Goal: Task Accomplishment & Management: Complete application form

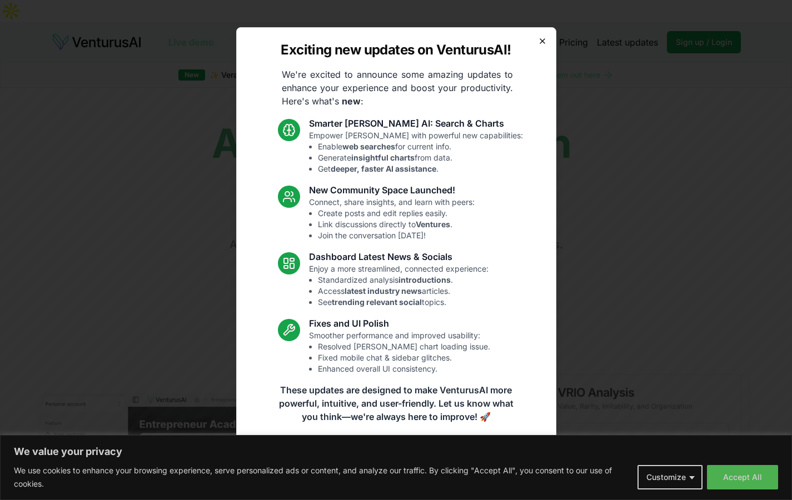
click at [541, 39] on icon "button" at bounding box center [542, 41] width 9 height 9
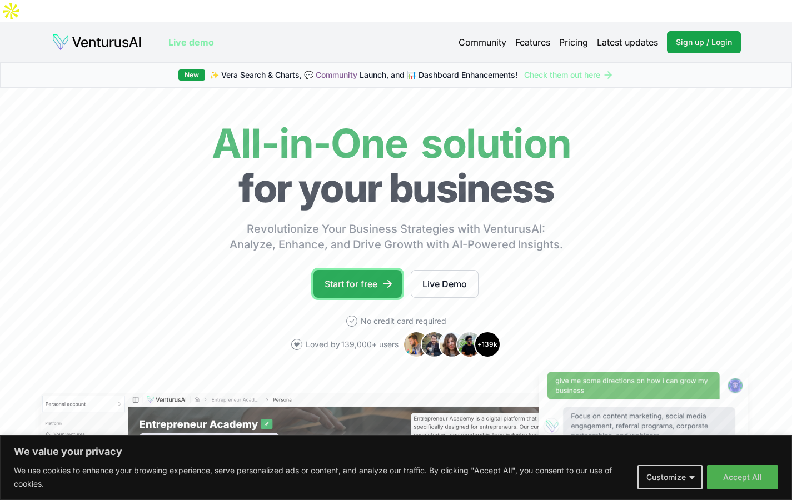
click at [377, 270] on link "Start for free" at bounding box center [357, 284] width 88 height 28
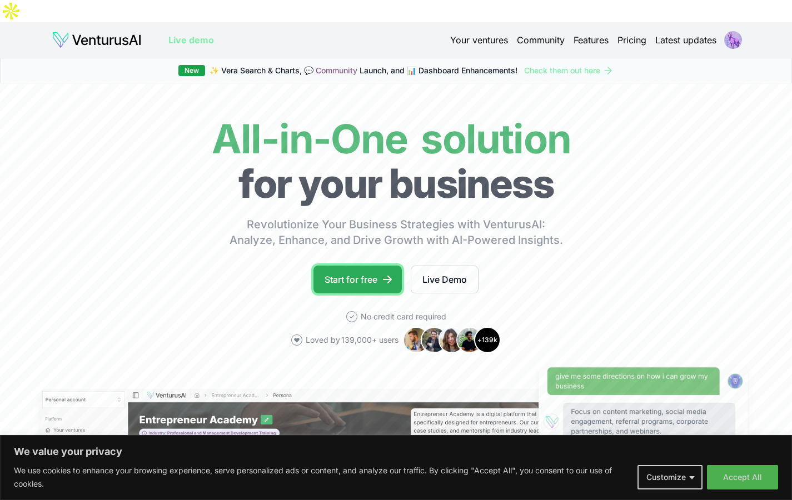
click at [368, 266] on link "Start for free" at bounding box center [357, 280] width 88 height 28
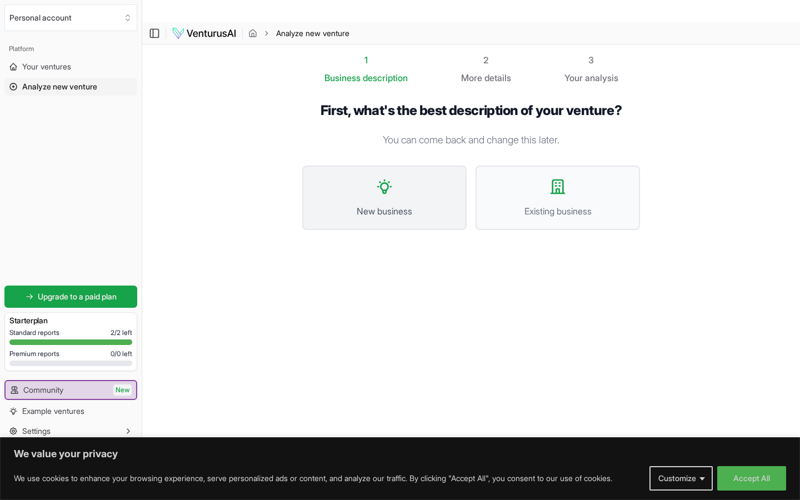
click at [411, 205] on span "New business" at bounding box center [385, 211] width 140 height 13
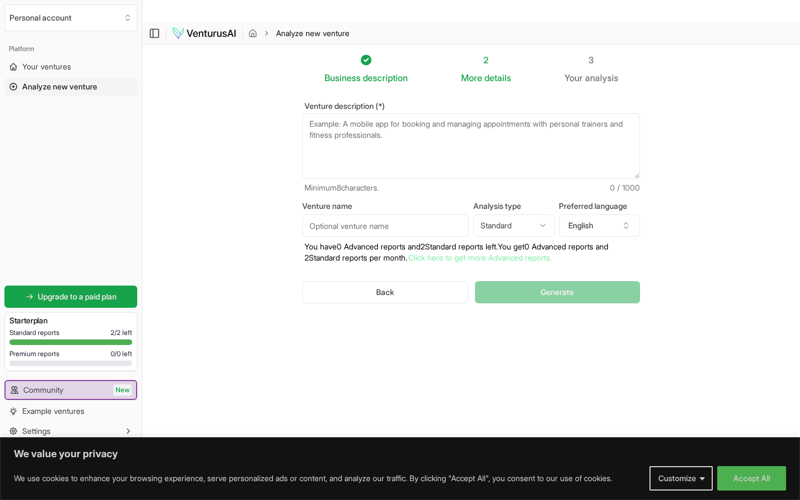
click at [412, 113] on textarea "Venture description (*)" at bounding box center [471, 146] width 338 height 66
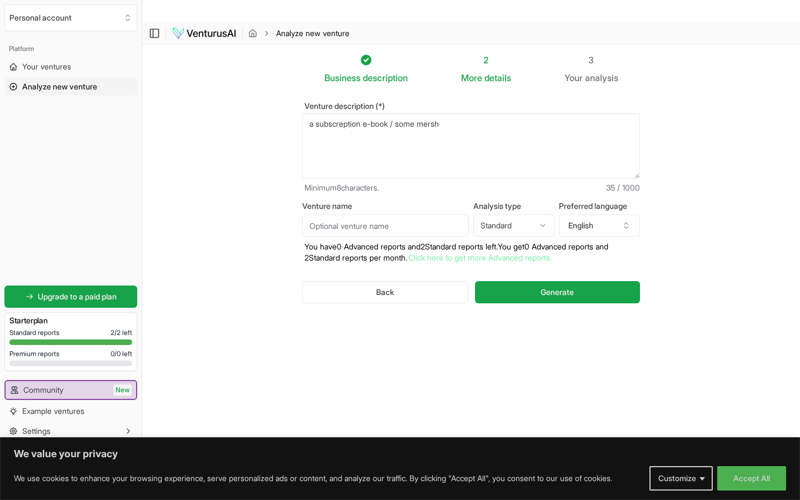
click at [365, 113] on textarea "a subscreption e-book / some mersh" at bounding box center [471, 146] width 338 height 66
click at [471, 113] on textarea "a subscreption app e-book / some mersh" at bounding box center [471, 146] width 338 height 66
type textarea "a subscreption app e-book / some mersh , everything generated by ai , simple an…"
click at [381, 215] on input "Venture name" at bounding box center [385, 226] width 167 height 22
type input "H$E"
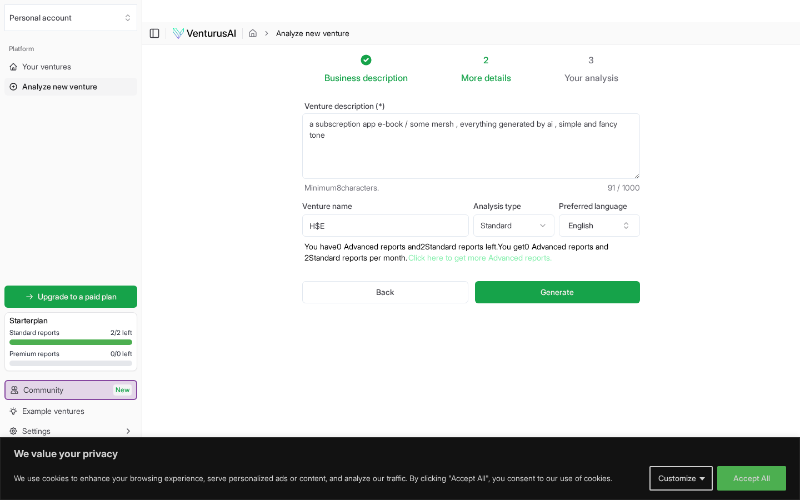
click at [540, 208] on html "We value your privacy We use cookies to enhance your browsing experience, serve…" at bounding box center [400, 250] width 800 height 500
select select "advanced"
click at [552, 281] on button "Generate" at bounding box center [557, 292] width 165 height 22
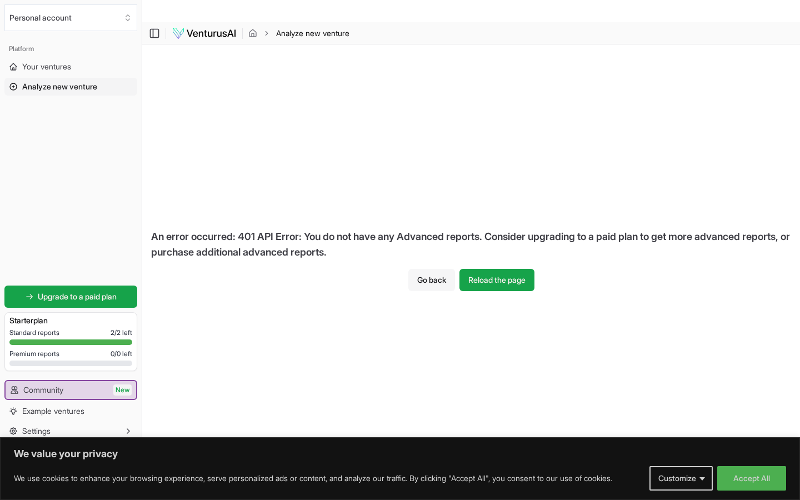
click at [427, 269] on button "Go back" at bounding box center [432, 280] width 47 height 22
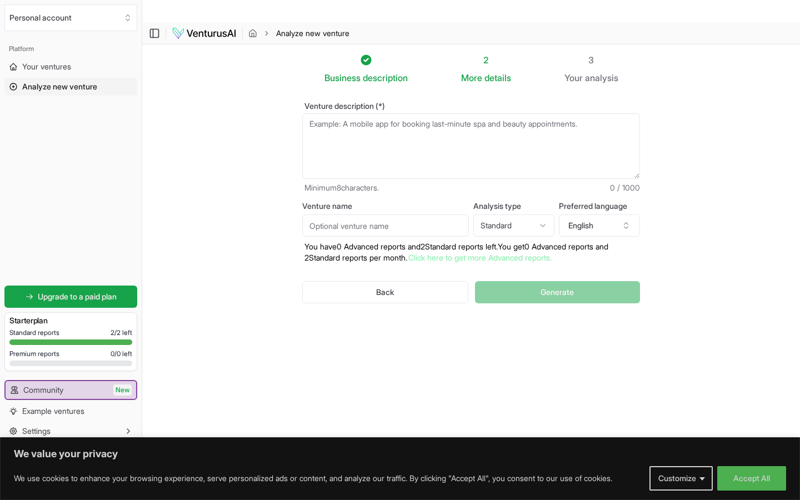
click at [411, 121] on textarea "Venture description (*)" at bounding box center [471, 146] width 338 height 66
